Goal: Information Seeking & Learning: Learn about a topic

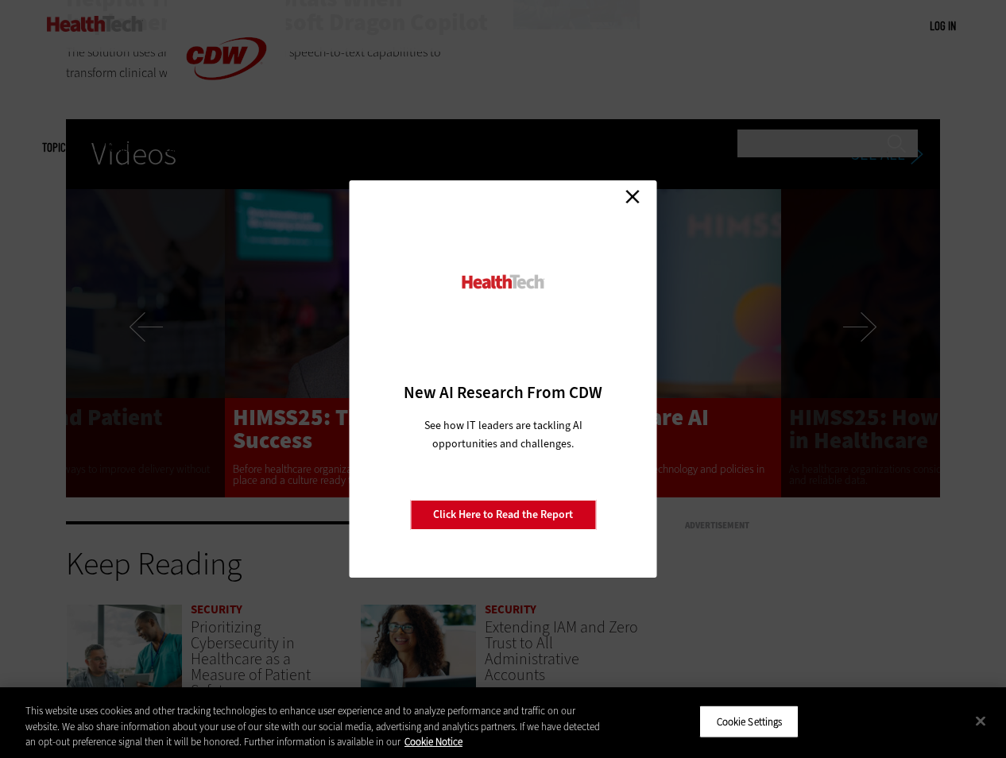
scroll to position [2882, 0]
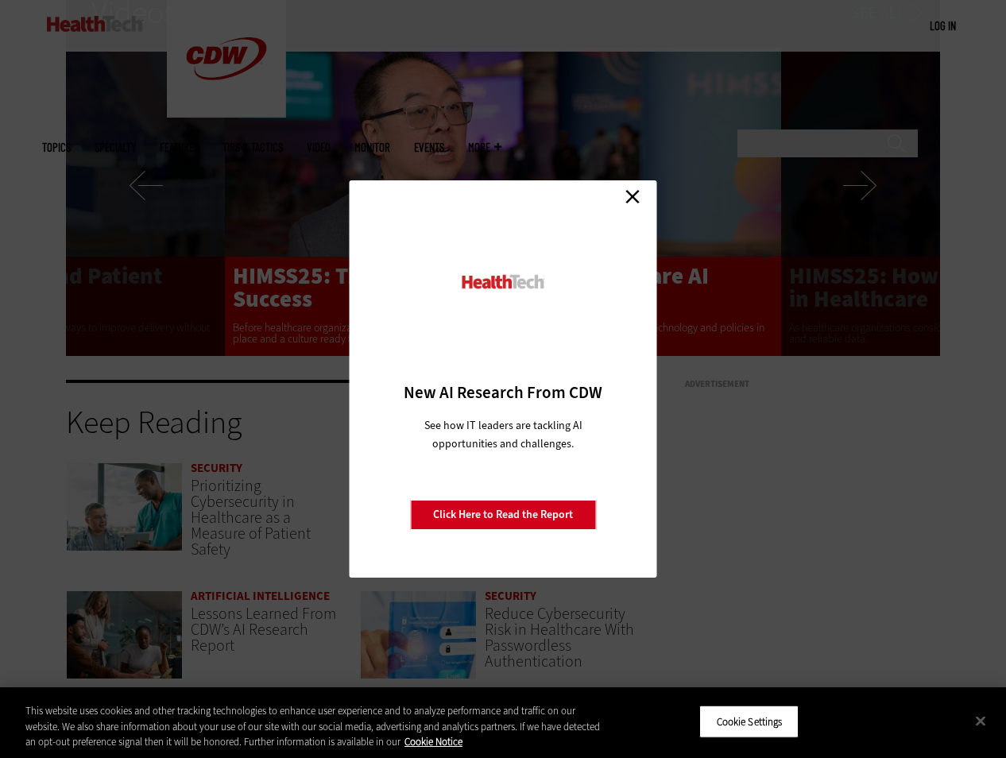
click at [641, 203] on link "Close" at bounding box center [633, 196] width 24 height 24
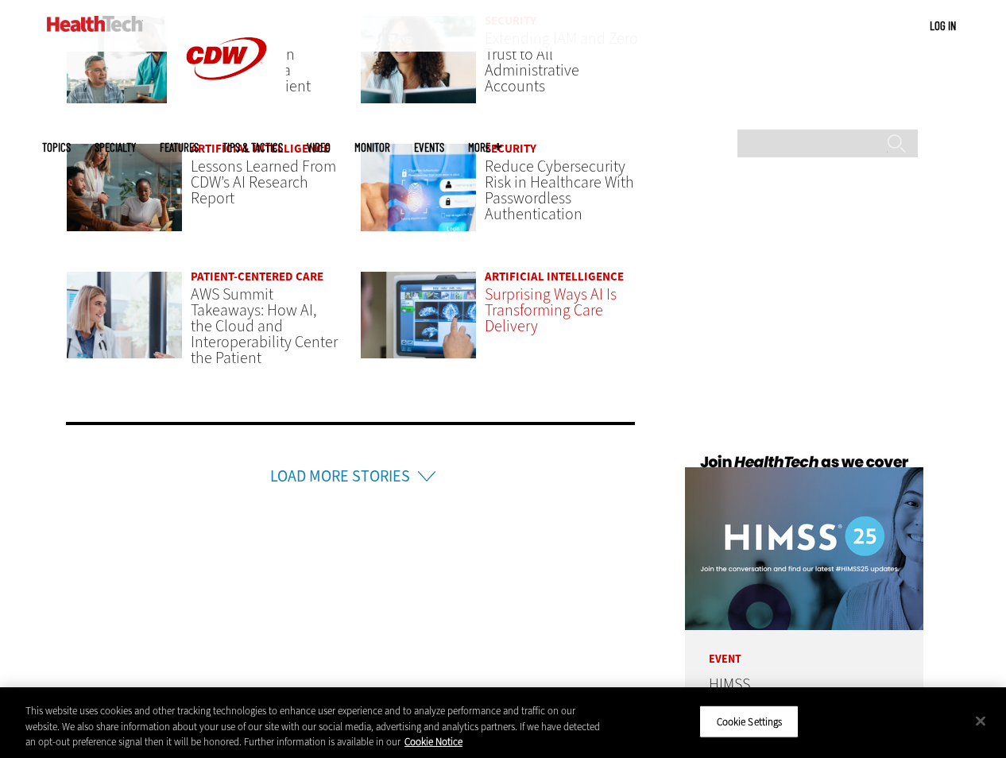
scroll to position [3330, 0]
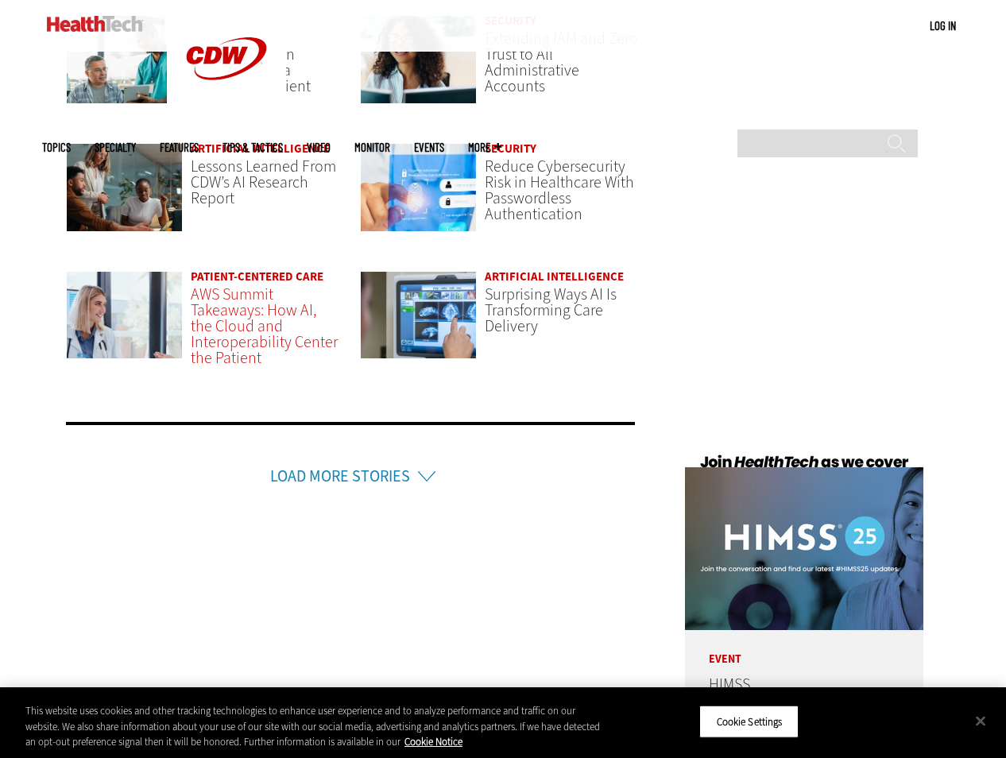
click at [232, 296] on span "AWS Summit Takeaways: How AI, the Cloud and Interoperability Center the Patient" at bounding box center [264, 326] width 147 height 85
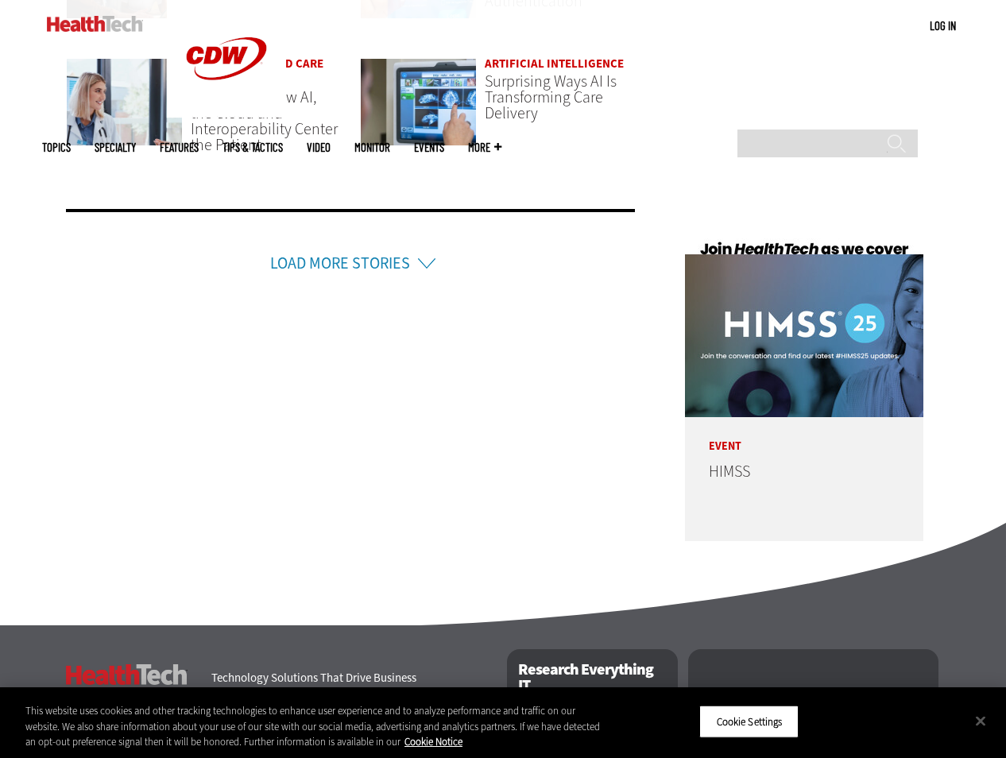
scroll to position [3590, 0]
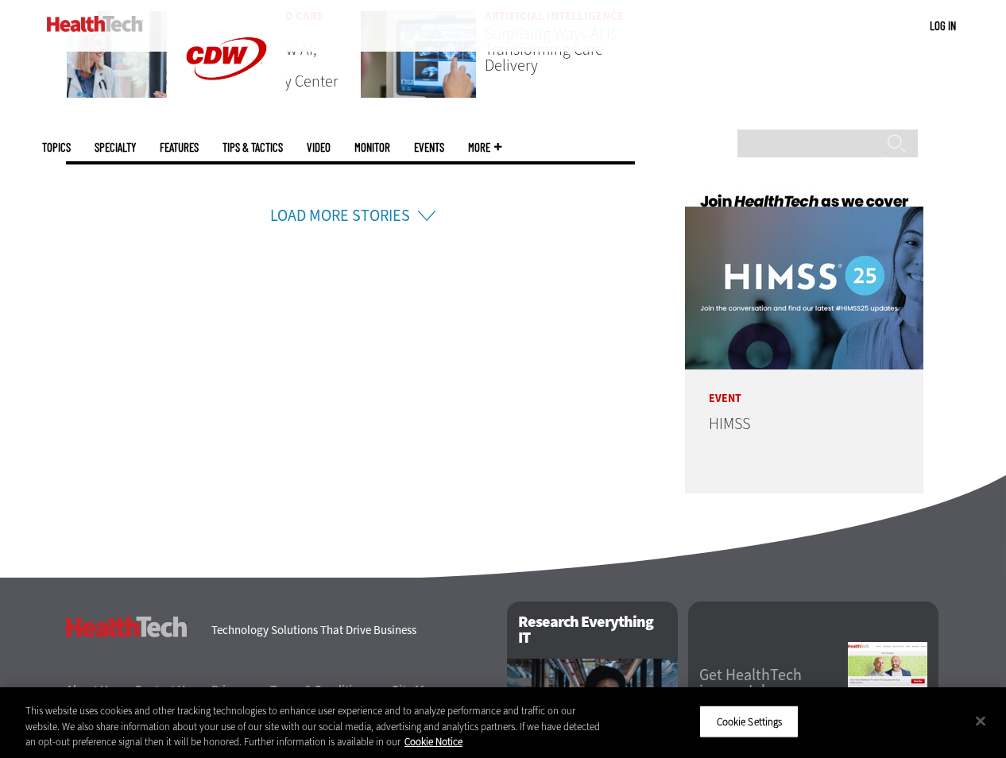
click at [340, 221] on ul "Load More Stories" at bounding box center [354, 186] width 577 height 99
click at [339, 217] on link "Load More Stories" at bounding box center [340, 215] width 140 height 21
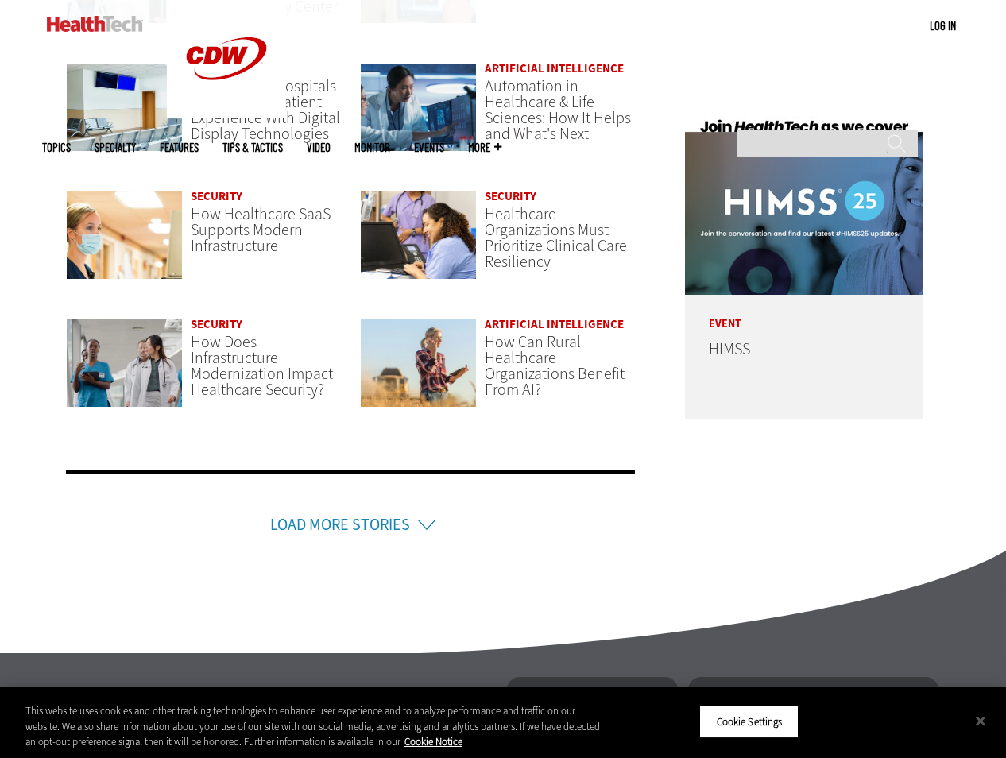
scroll to position [3674, 0]
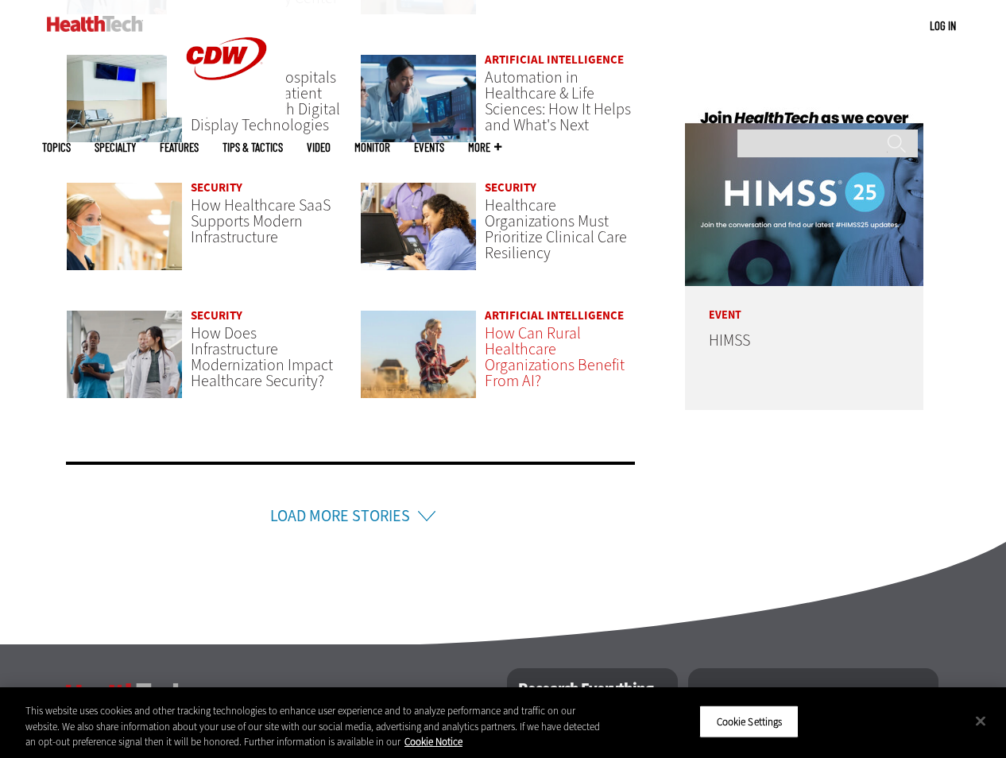
click at [537, 342] on span "How Can Rural Healthcare Organizations Benefit From AI?" at bounding box center [555, 357] width 140 height 69
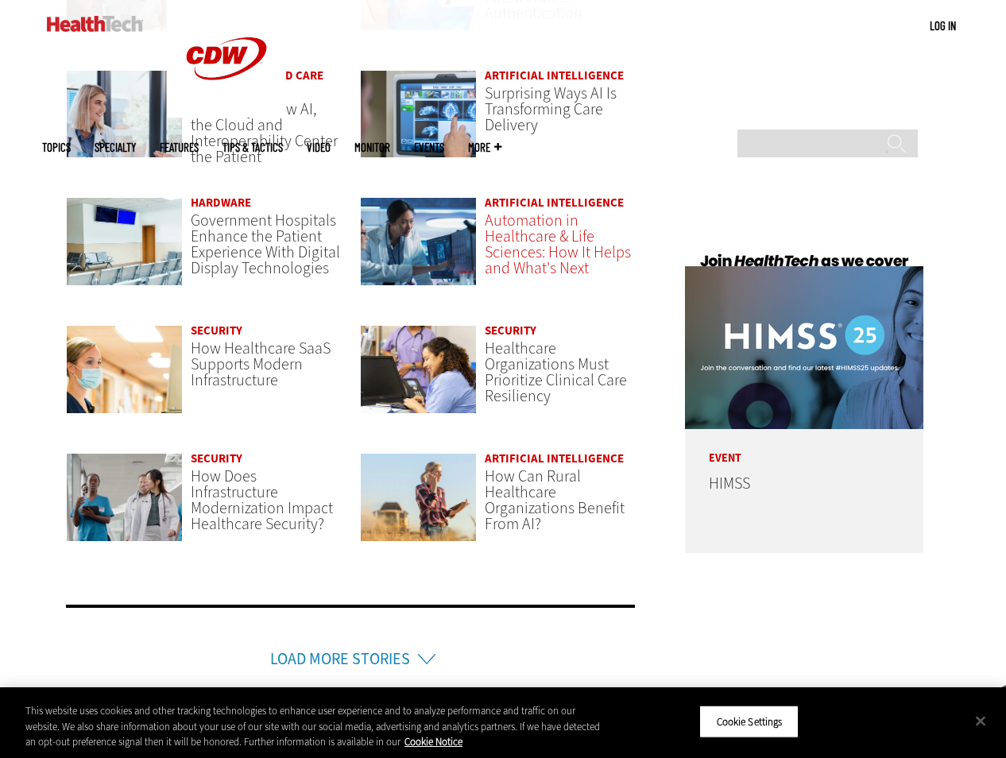
scroll to position [3504, 0]
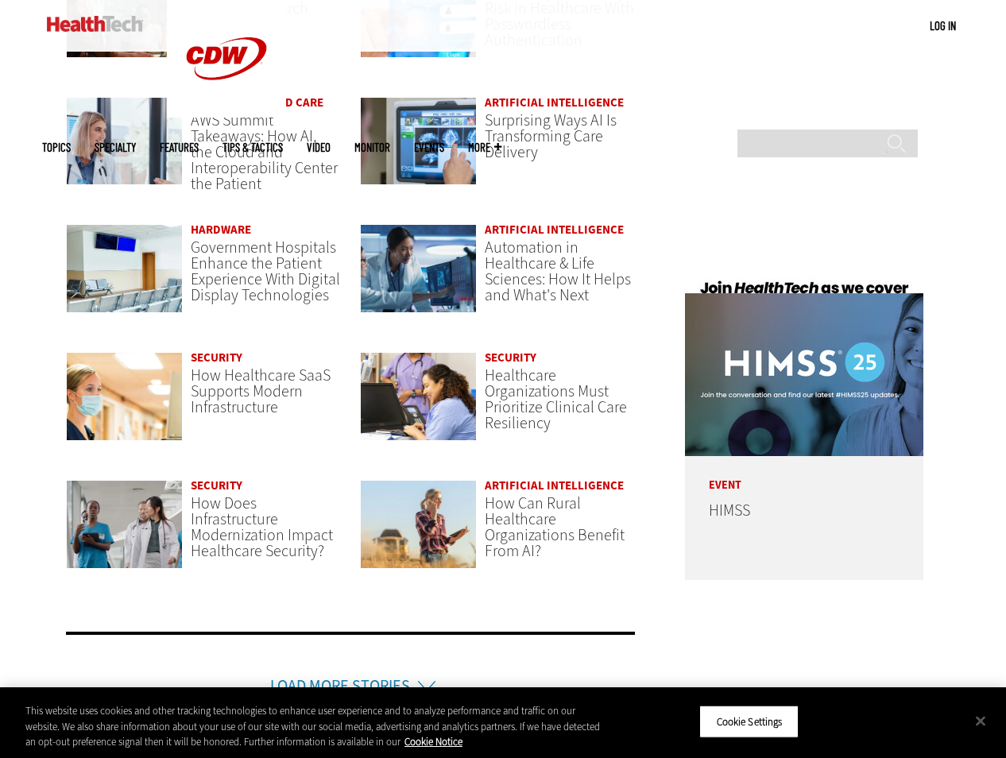
click at [527, 222] on link "Artificial Intelligence" at bounding box center [554, 230] width 139 height 16
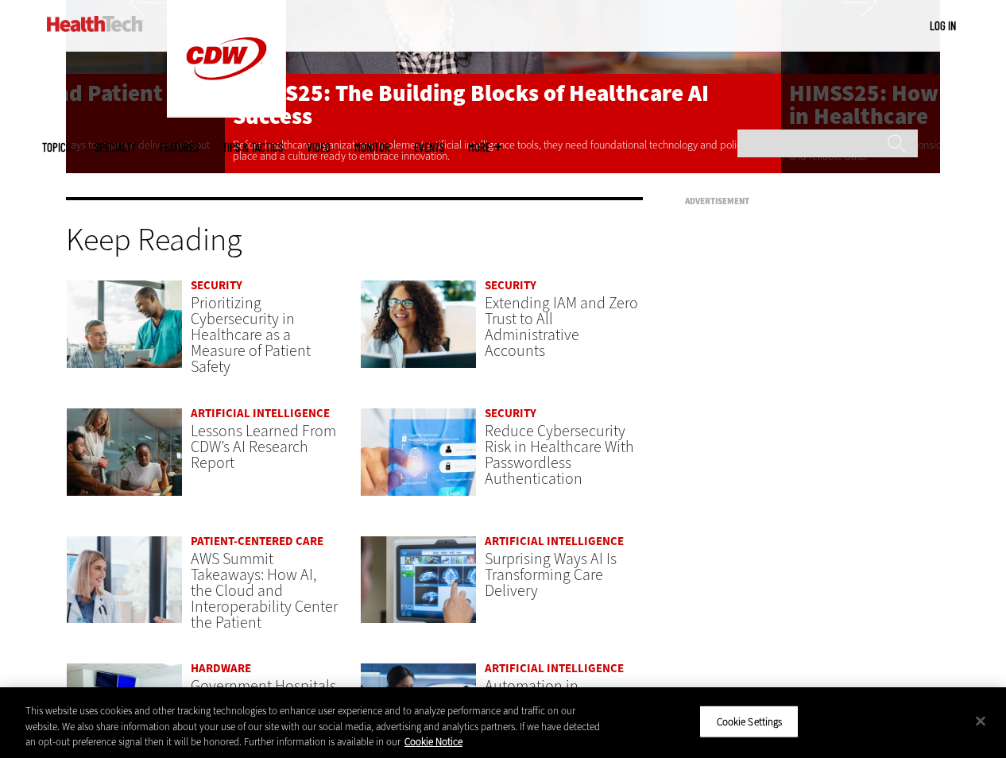
scroll to position [3025, 0]
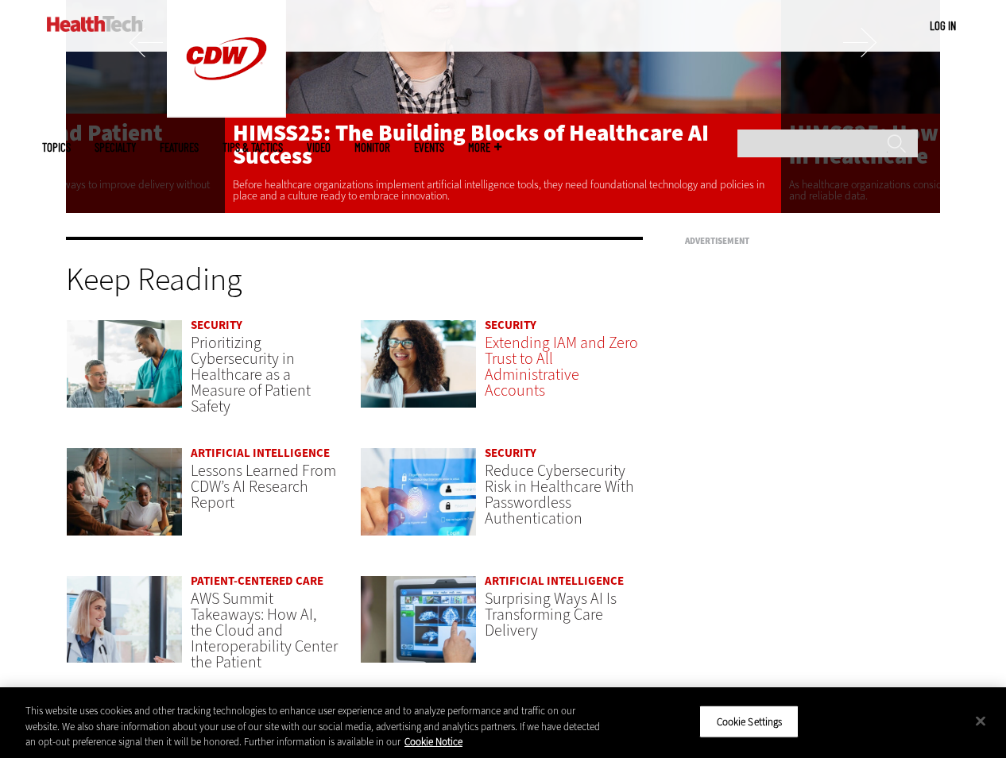
click at [553, 347] on header "Extending IAM and Zero Trust to All Administrative Accounts" at bounding box center [564, 367] width 158 height 64
click at [523, 348] on span "Extending IAM and Zero Trust to All Administrative Accounts" at bounding box center [561, 366] width 153 height 69
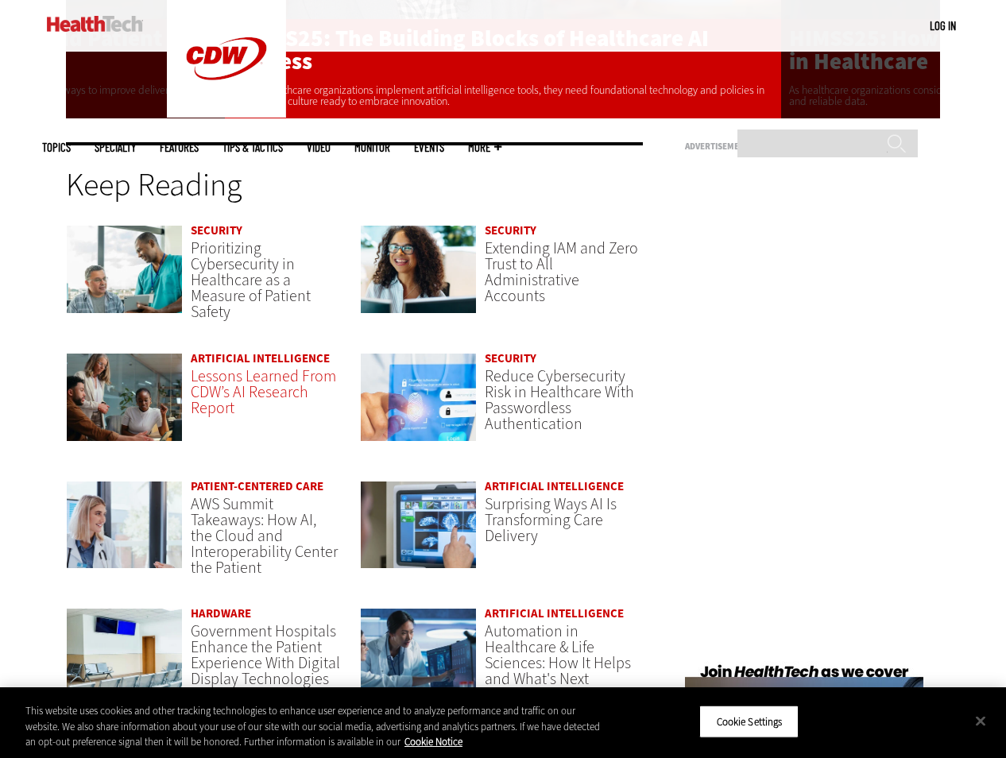
drag, startPoint x: 236, startPoint y: 370, endPoint x: 226, endPoint y: 365, distance: 11.4
click at [236, 370] on link "Lessons Learned From CDW’s AI Research Report" at bounding box center [263, 392] width 145 height 53
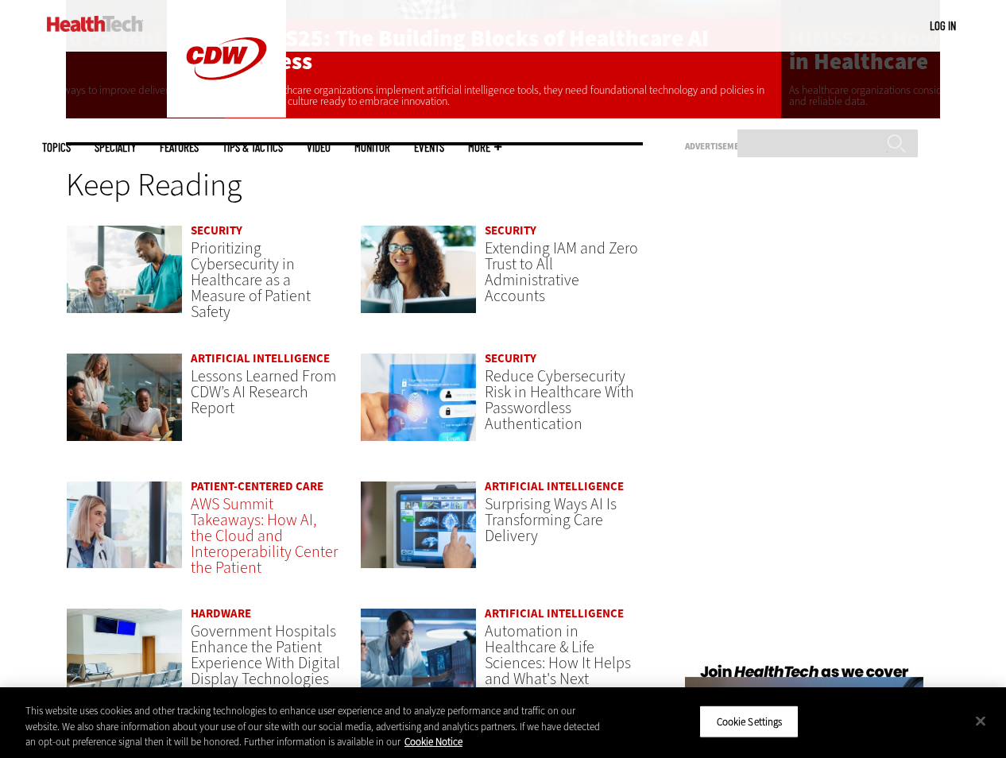
click at [280, 519] on span "AWS Summit Takeaways: How AI, the Cloud and Interoperability Center the Patient" at bounding box center [264, 536] width 147 height 85
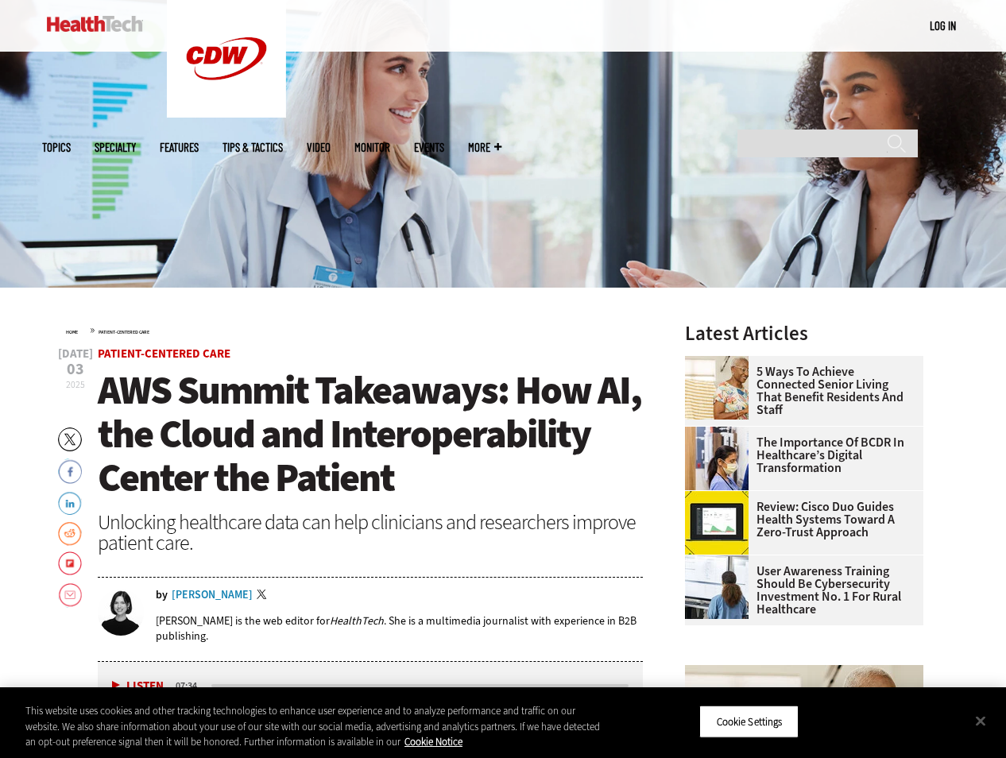
scroll to position [269, 0]
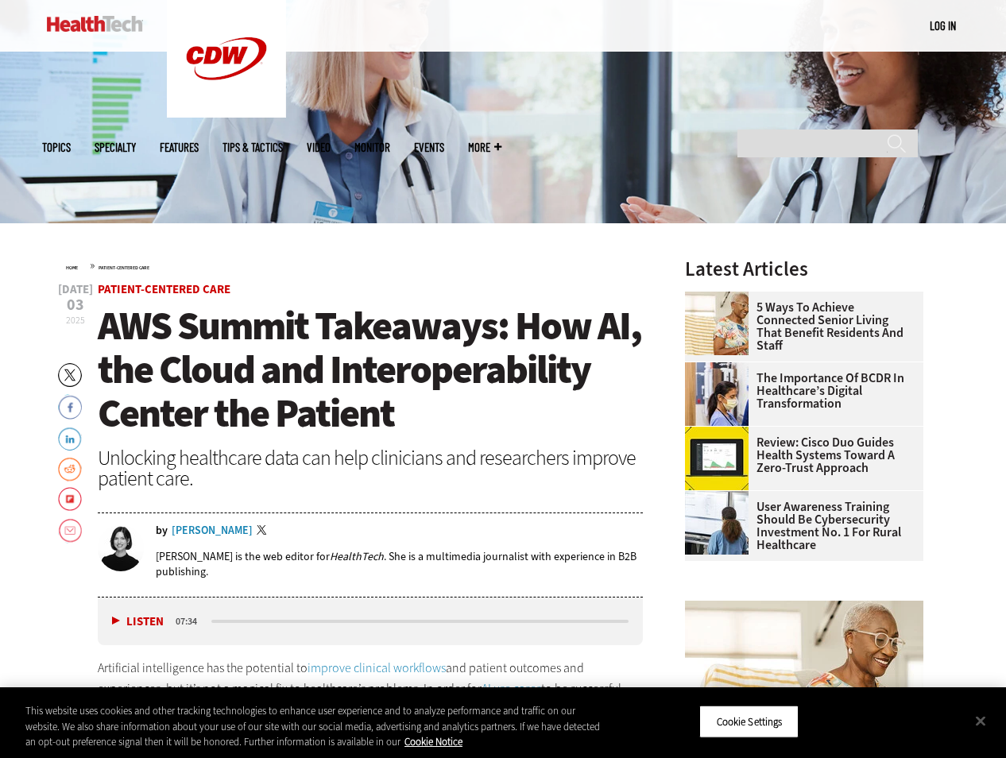
click at [205, 529] on div "Jordan Scott" at bounding box center [212, 530] width 81 height 11
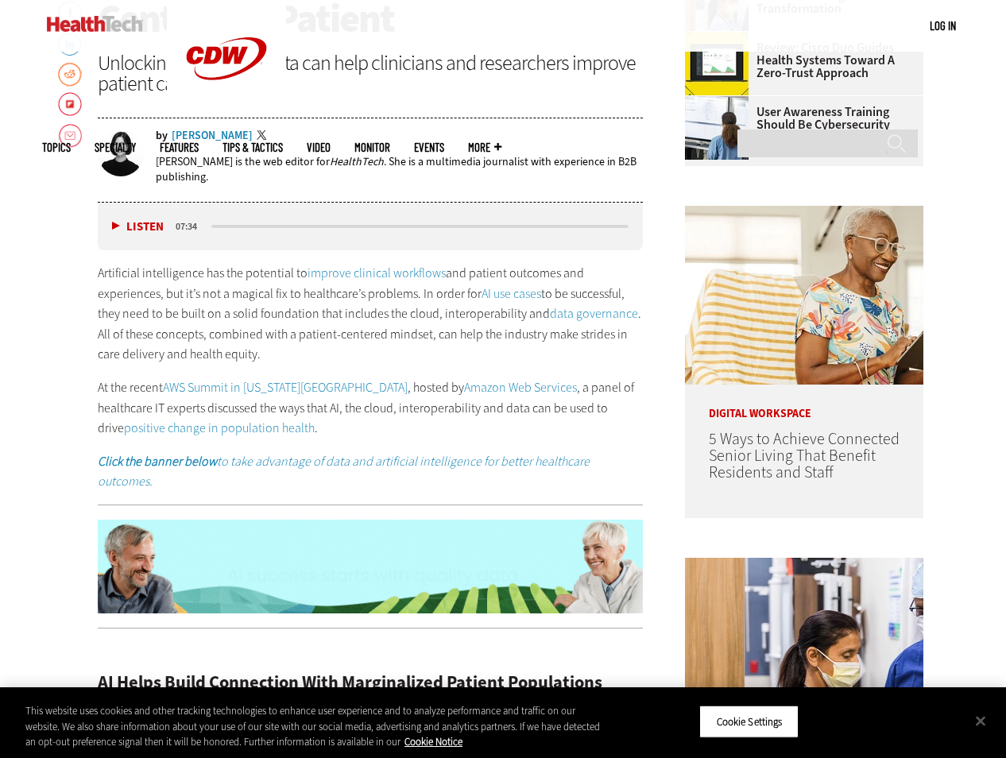
scroll to position [667, 0]
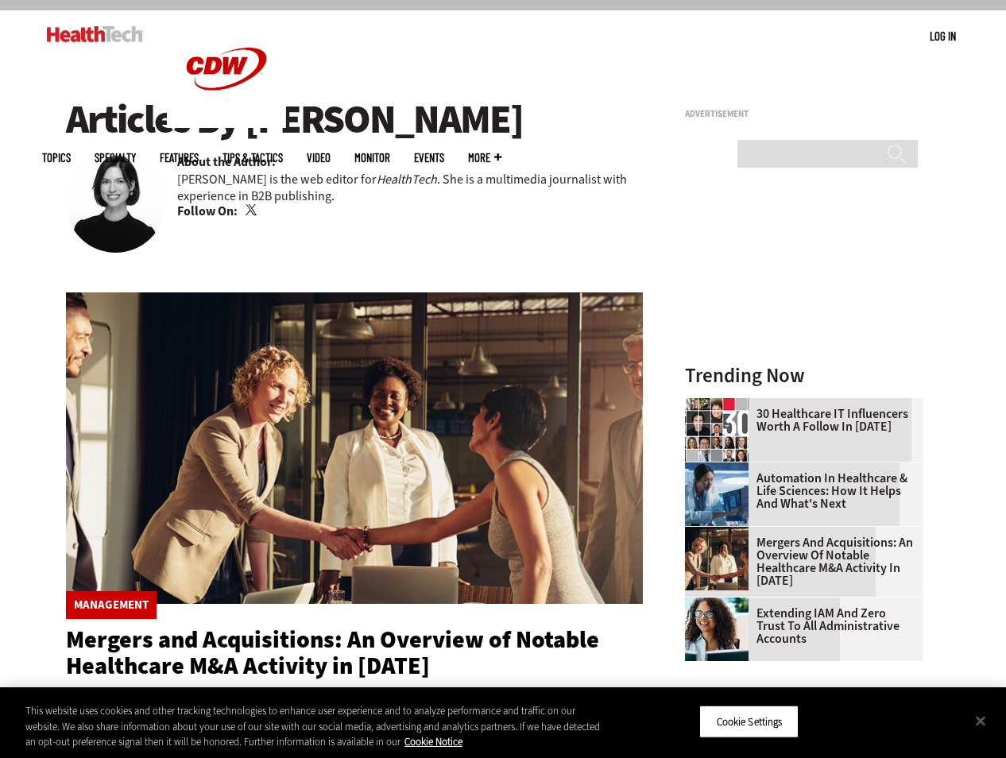
scroll to position [137, 0]
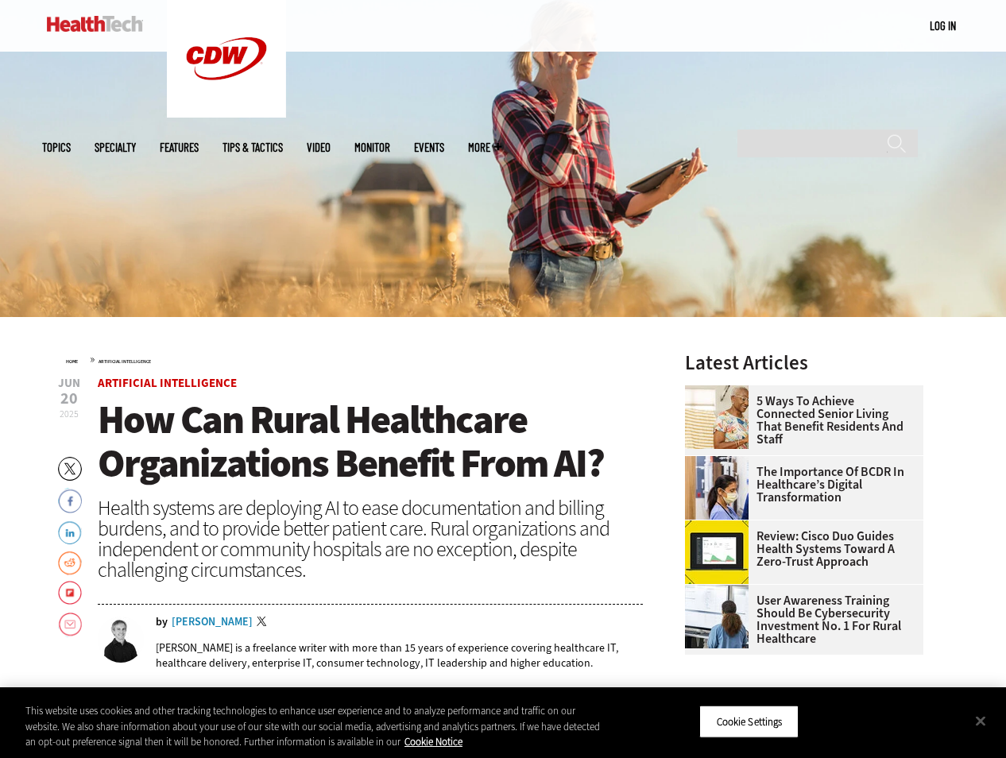
scroll to position [210, 0]
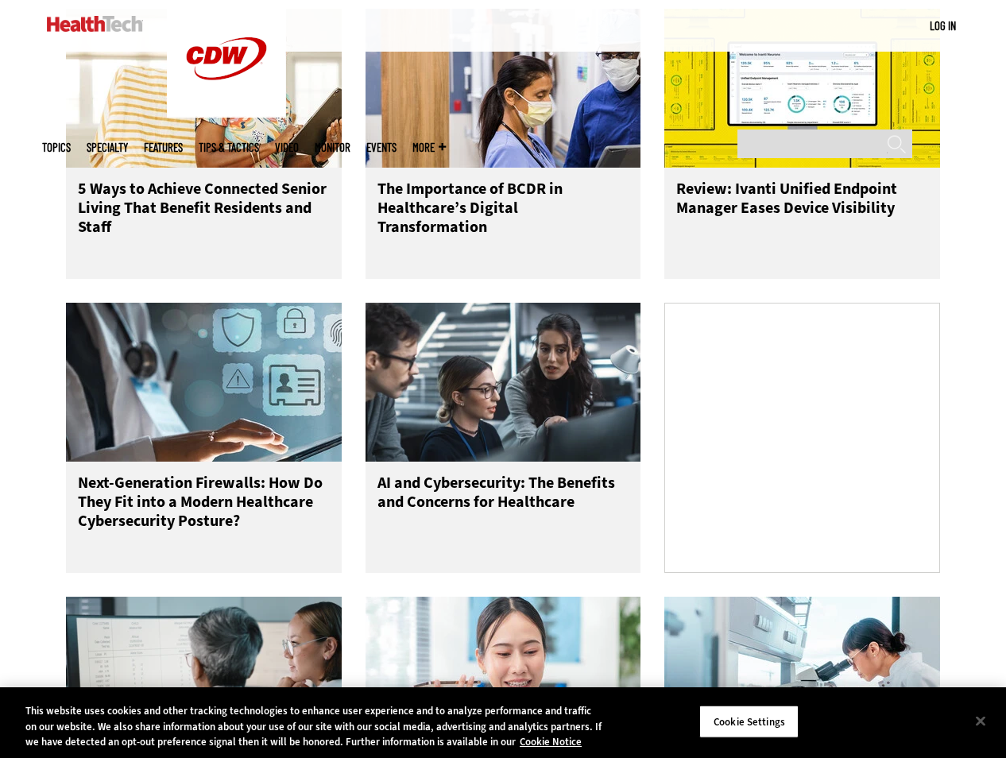
scroll to position [807, 0]
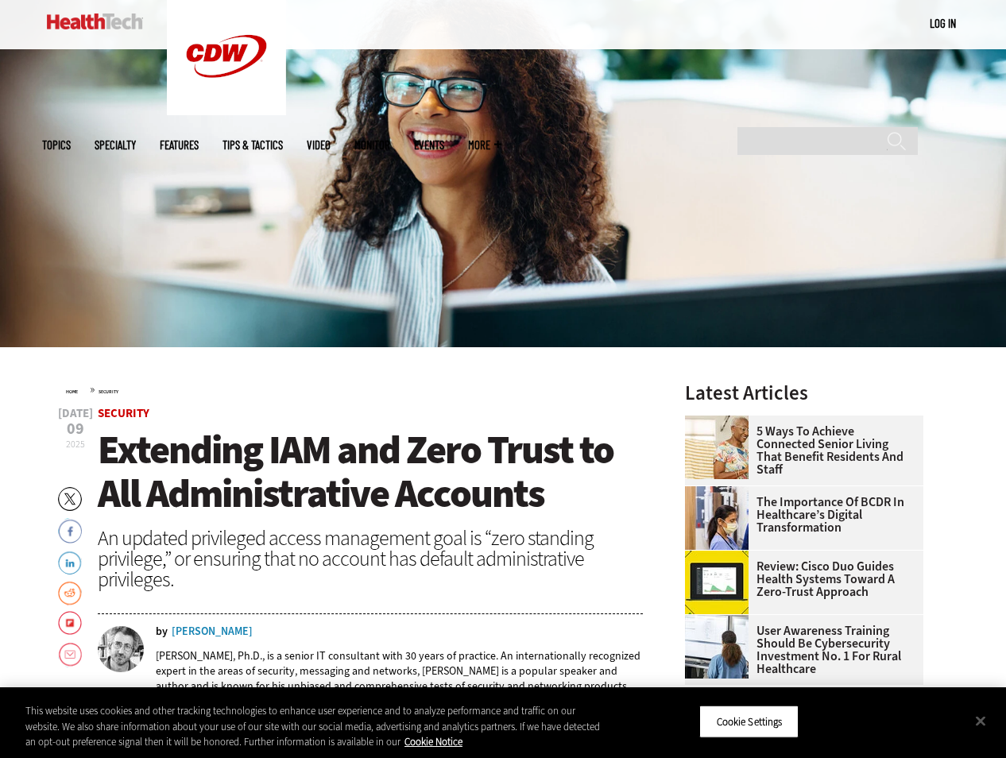
scroll to position [184, 0]
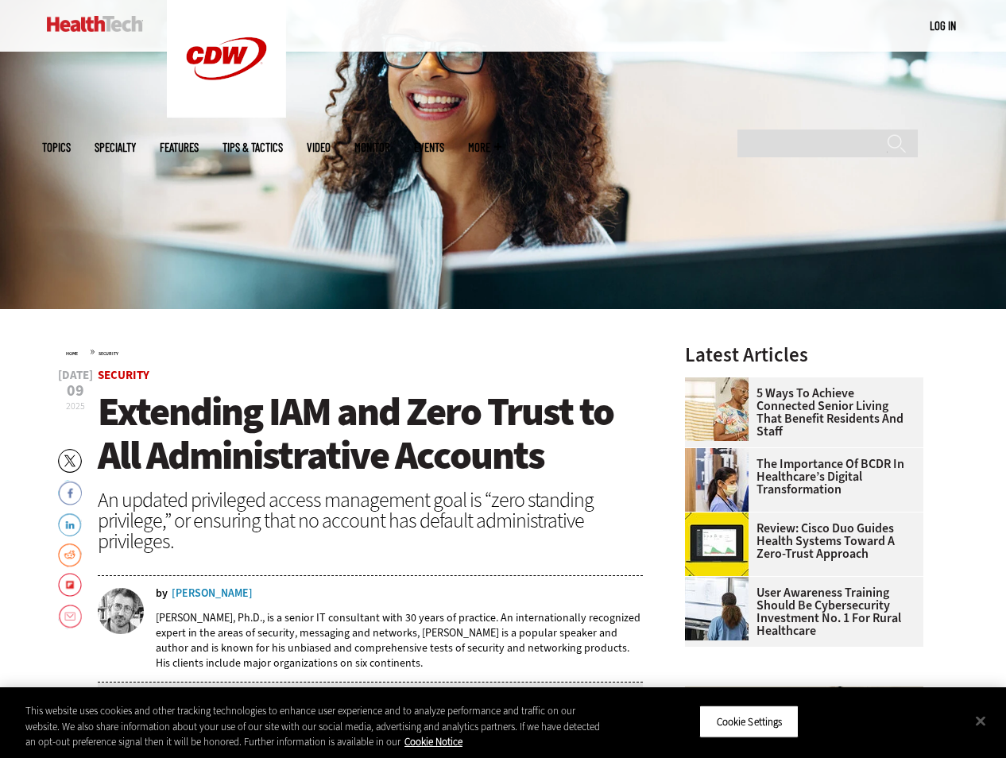
click at [206, 597] on div "[PERSON_NAME]" at bounding box center [212, 593] width 81 height 11
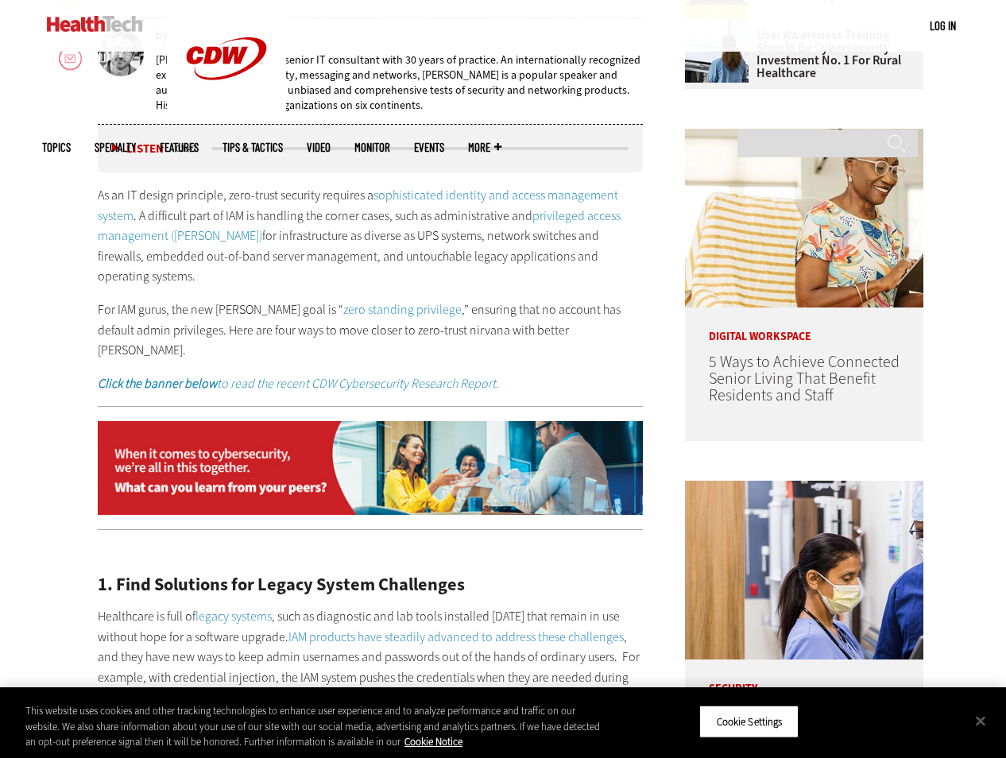
scroll to position [748, 0]
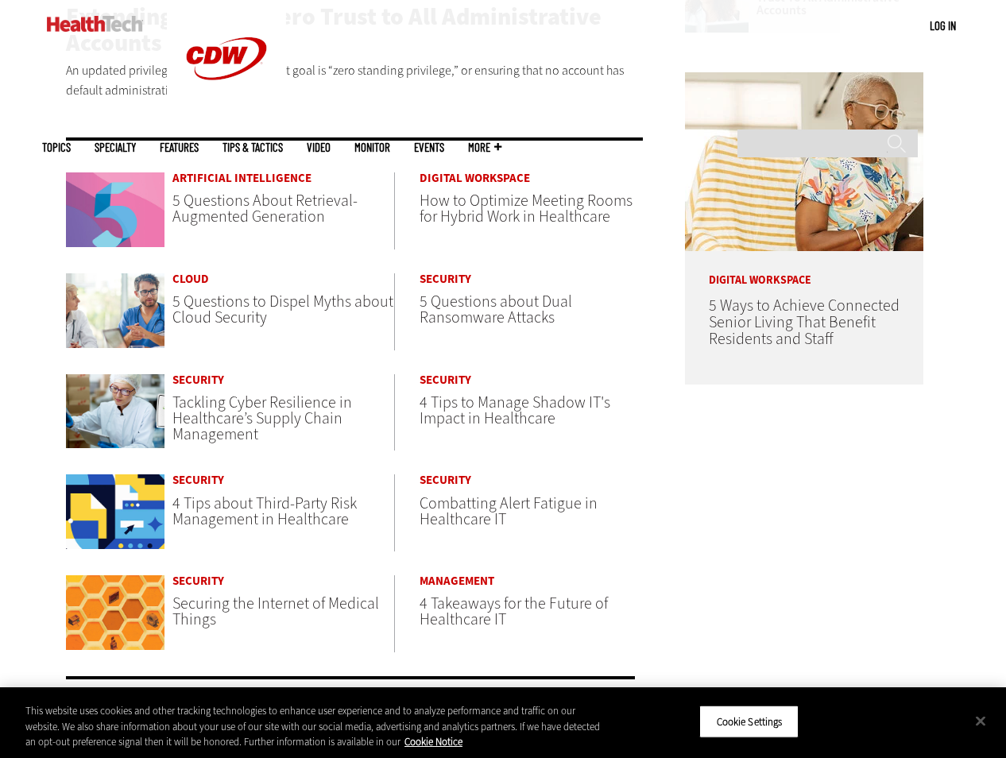
scroll to position [773, 0]
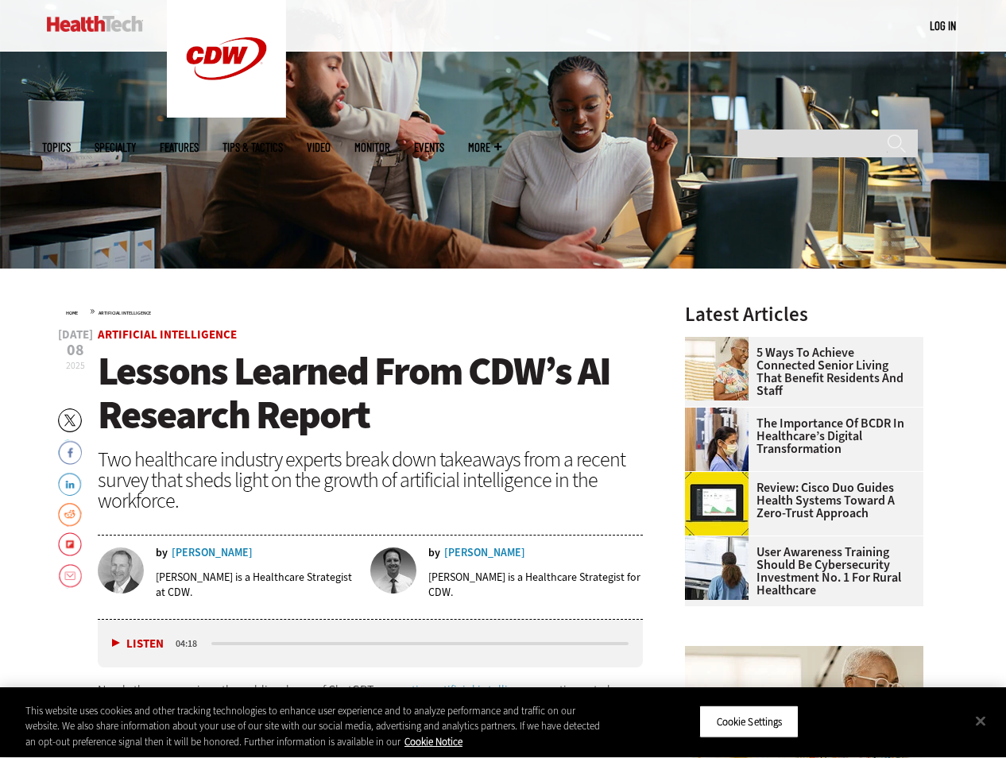
scroll to position [238, 0]
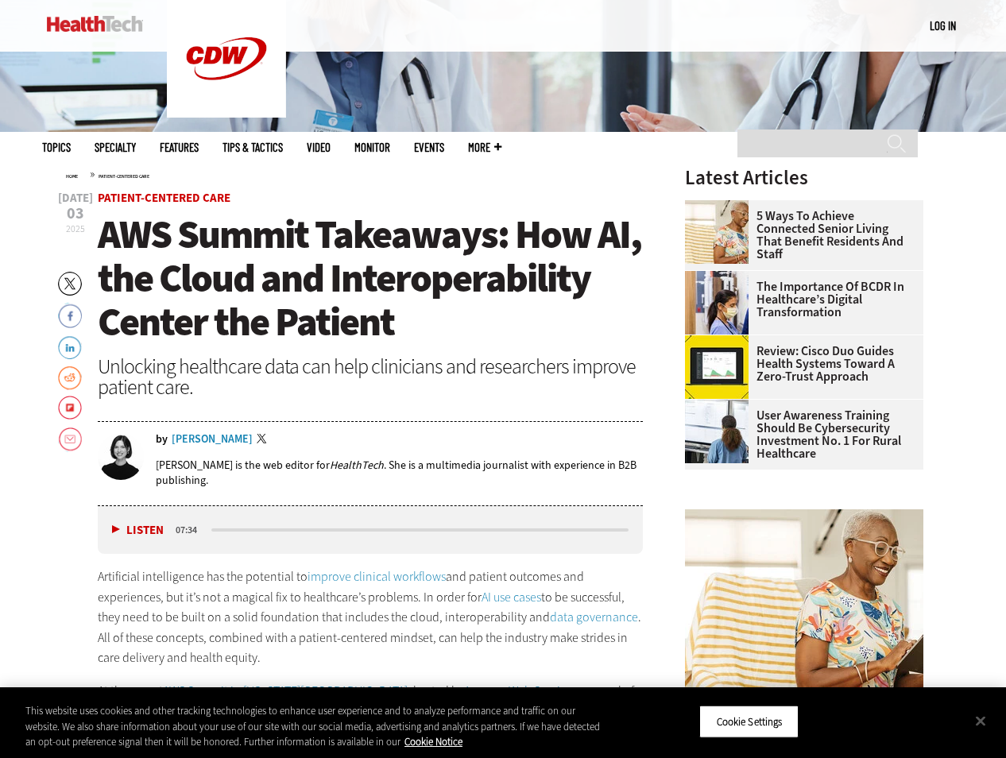
scroll to position [361, 1]
click at [202, 439] on div "[PERSON_NAME]" at bounding box center [212, 439] width 81 height 11
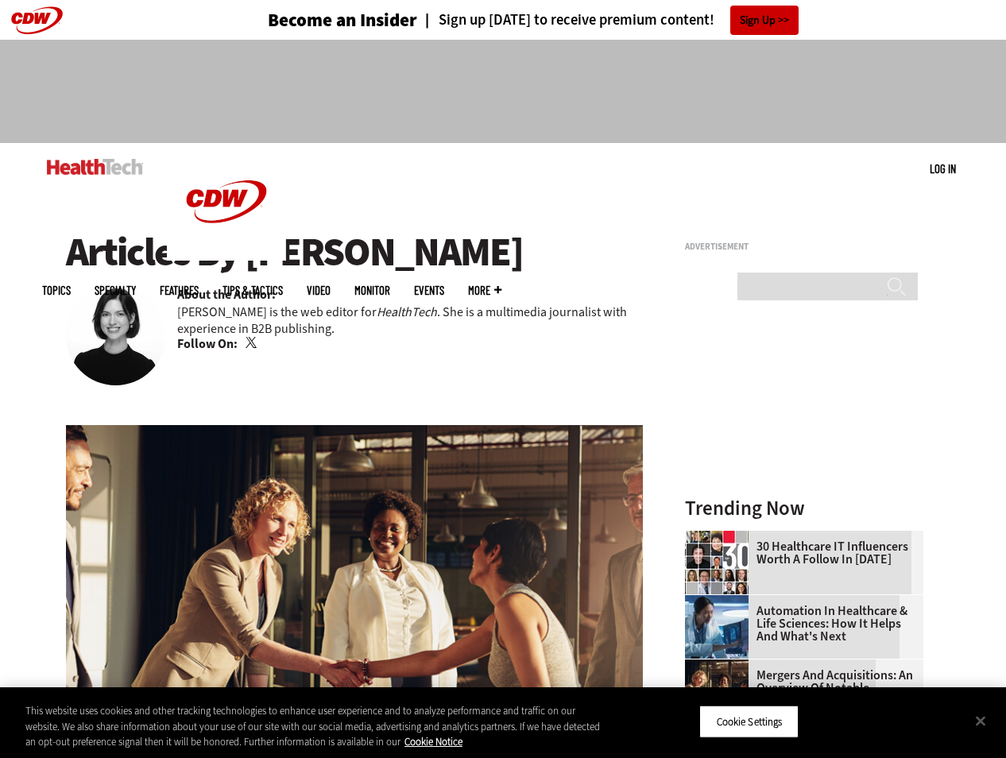
drag, startPoint x: 340, startPoint y: 246, endPoint x: 511, endPoint y: 245, distance: 170.9
click at [511, 245] on h1 "Articles By [PERSON_NAME]" at bounding box center [354, 252] width 577 height 44
click at [512, 245] on h1 "Articles By [PERSON_NAME]" at bounding box center [354, 252] width 577 height 44
drag, startPoint x: 501, startPoint y: 248, endPoint x: 251, endPoint y: 239, distance: 250.5
click at [251, 239] on h1 "Articles By [PERSON_NAME]" at bounding box center [354, 252] width 577 height 44
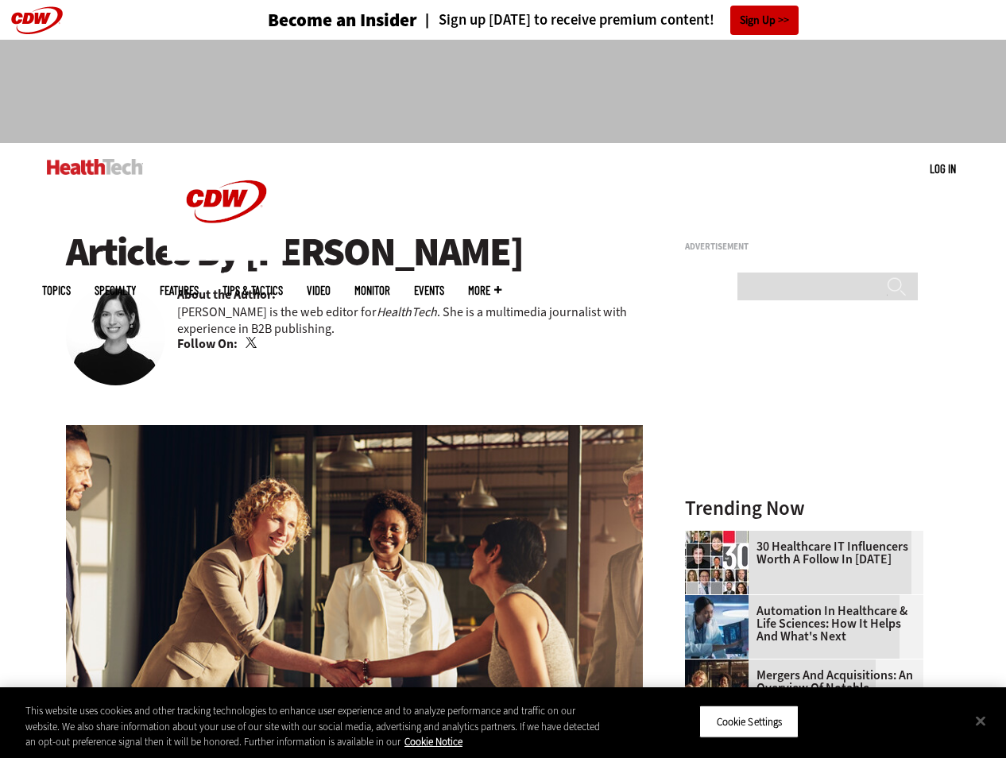
copy h1 "[PERSON_NAME]"
